Goal: Find specific page/section: Find specific page/section

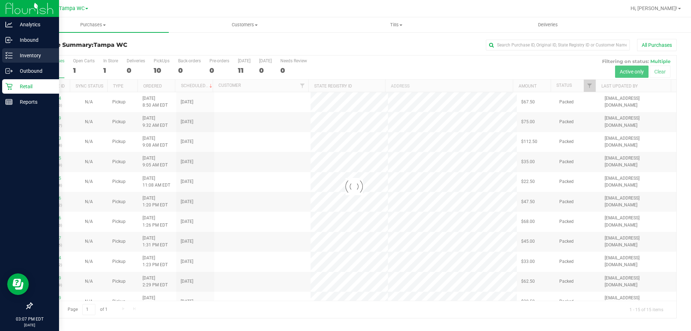
click at [11, 55] on icon at bounding box center [8, 55] width 7 height 7
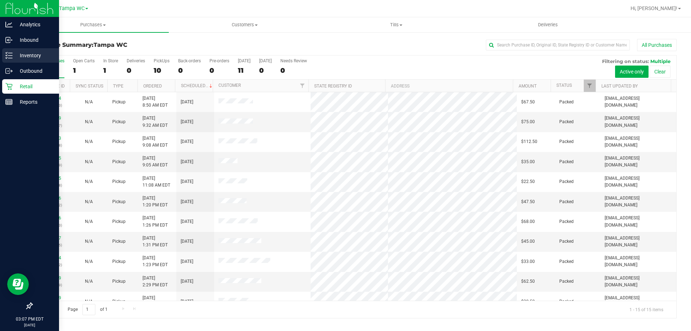
click at [13, 56] on p "Inventory" at bounding box center [34, 55] width 43 height 9
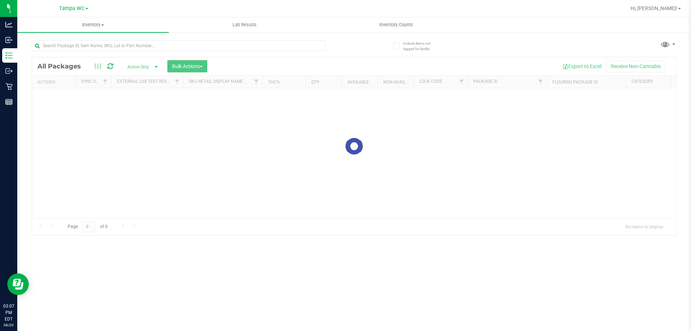
click at [65, 53] on div at bounding box center [179, 48] width 294 height 17
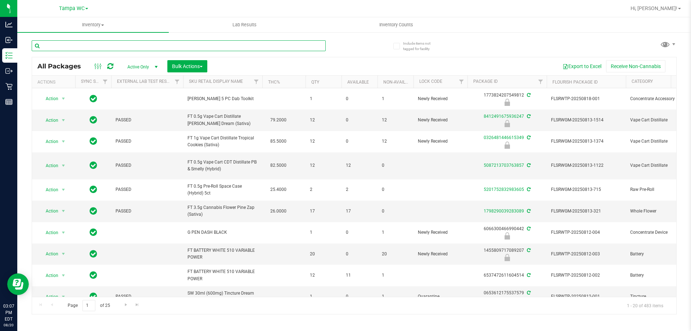
click at [65, 48] on input "text" at bounding box center [179, 45] width 294 height 11
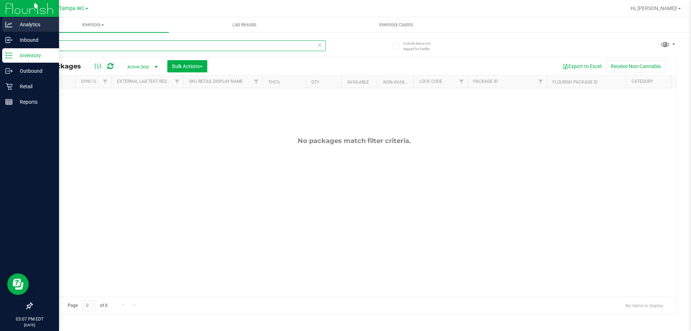
drag, startPoint x: 75, startPoint y: 42, endPoint x: 0, endPoint y: 32, distance: 75.8
click at [0, 32] on div "Analytics Inbound Inventory Outbound Retail Reports 03:07 PM EDT [DATE] 08/20 T…" at bounding box center [345, 165] width 691 height 331
type input "gpod"
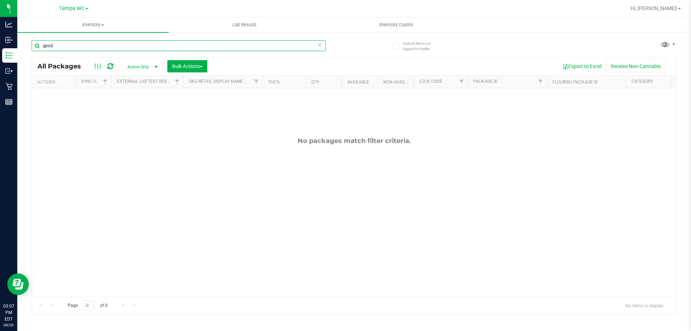
drag, startPoint x: 34, startPoint y: 43, endPoint x: 26, endPoint y: 44, distance: 8.4
click at [26, 44] on div "Include items not tagged for facility gpod All Packages Active Only Active Only…" at bounding box center [353, 141] width 673 height 219
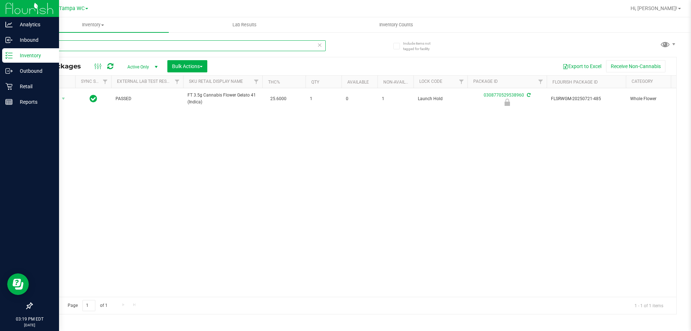
type input "g"
